Goal: Navigation & Orientation: Find specific page/section

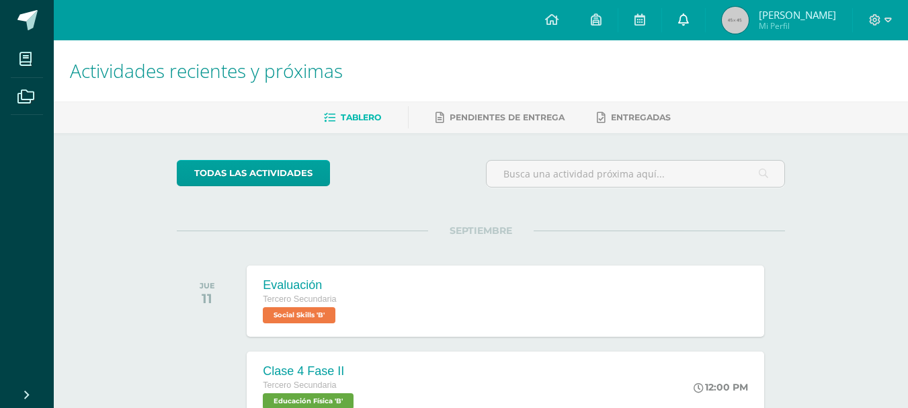
click at [681, 21] on icon at bounding box center [683, 19] width 11 height 12
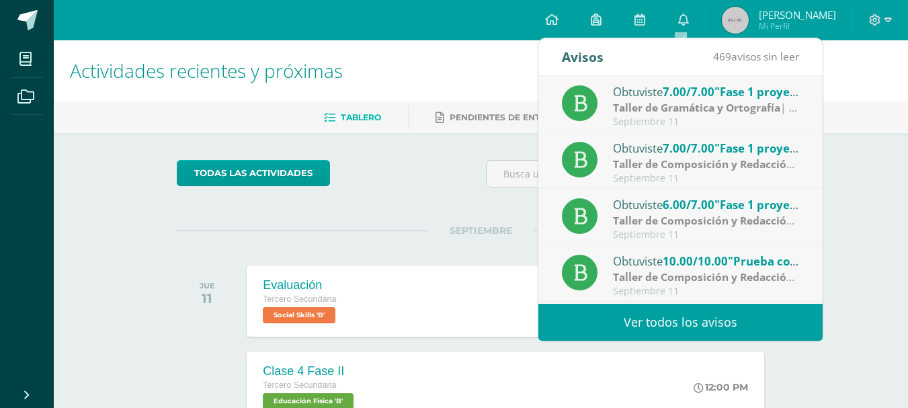
click at [421, 75] on h1 "Actividades recientes y próximas" at bounding box center [481, 70] width 822 height 61
